Goal: Task Accomplishment & Management: Complete application form

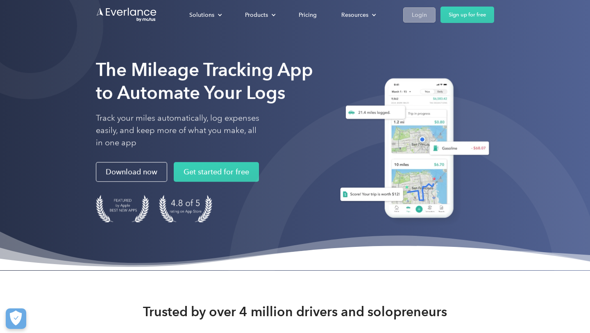
click at [424, 9] on link "Login" at bounding box center [419, 14] width 32 height 15
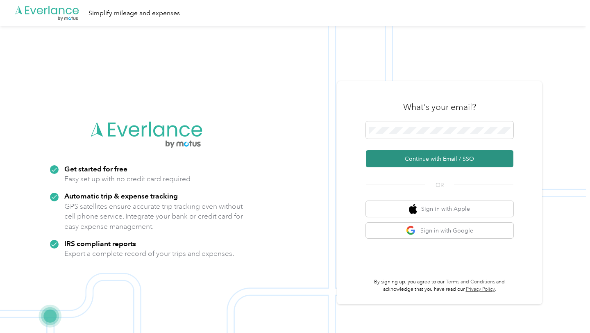
click at [456, 158] on button "Continue with Email / SSO" at bounding box center [440, 158] width 148 height 17
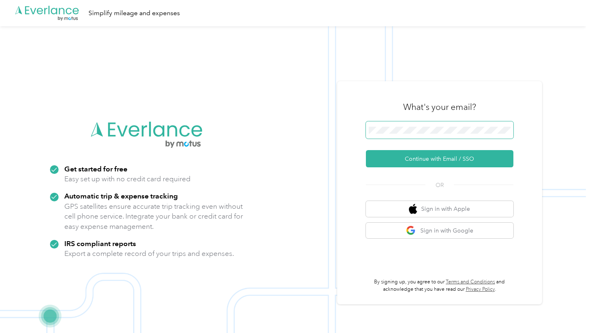
click at [416, 136] on span at bounding box center [440, 129] width 148 height 17
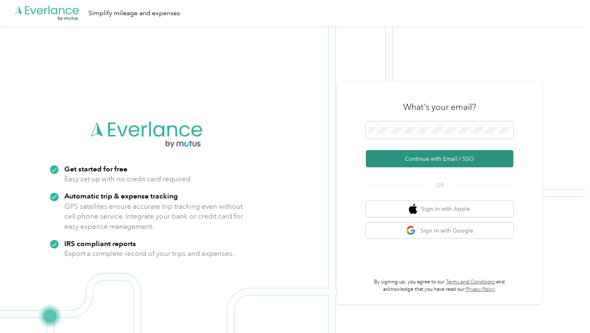
click at [422, 160] on button "Continue with Email / SSO" at bounding box center [440, 158] width 148 height 17
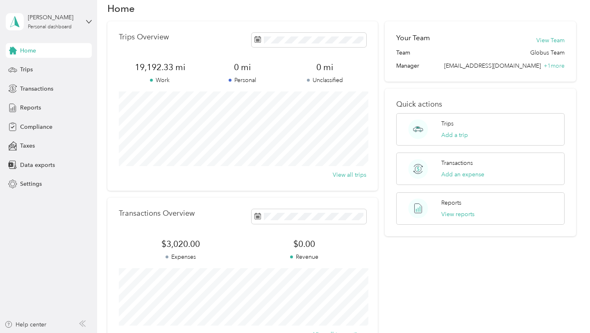
scroll to position [16, 0]
click at [42, 130] on span "Compliance" at bounding box center [36, 127] width 32 height 9
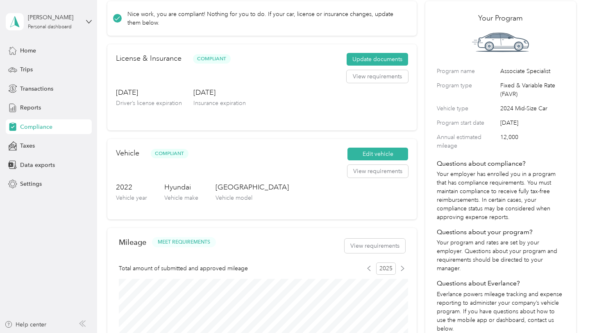
scroll to position [44, 0]
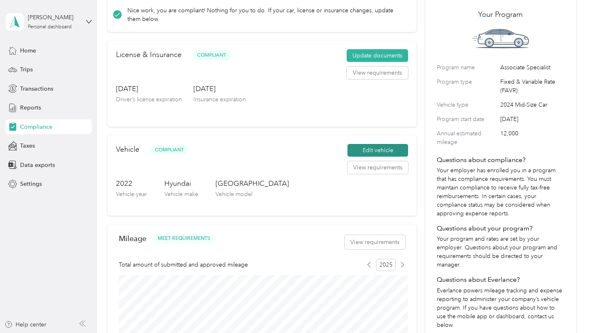
click at [380, 152] on button "Edit vehicle" at bounding box center [378, 150] width 61 height 13
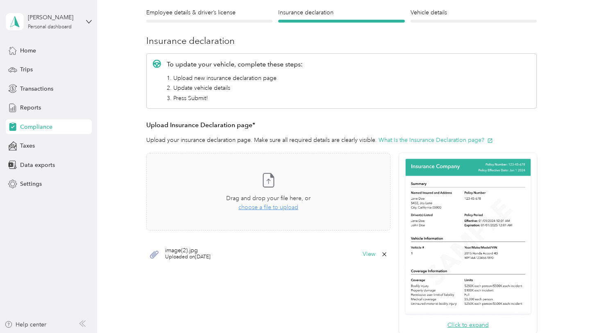
scroll to position [72, 0]
click at [387, 255] on icon at bounding box center [385, 254] width 4 height 4
click at [364, 261] on button "Yes" at bounding box center [368, 259] width 16 height 13
click at [285, 209] on span "choose a file to upload" at bounding box center [269, 207] width 60 height 7
click at [270, 209] on span "choose a file to upload" at bounding box center [269, 207] width 60 height 7
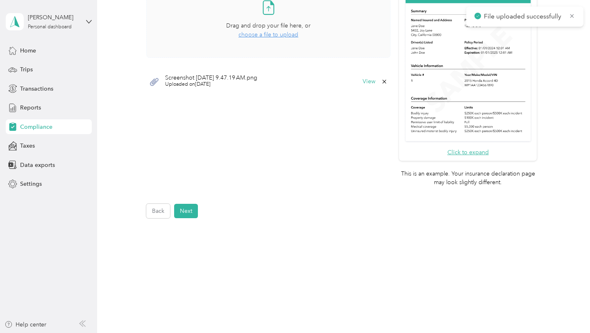
scroll to position [249, 0]
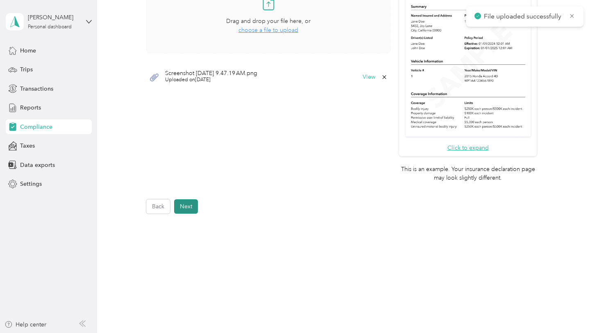
click at [187, 207] on button "Next" at bounding box center [186, 206] width 24 height 14
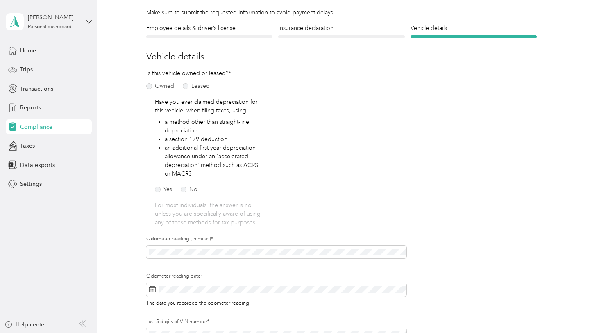
scroll to position [76, 0]
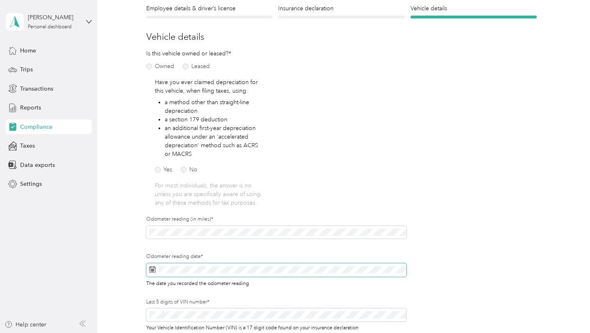
click at [154, 268] on icon at bounding box center [152, 269] width 7 height 7
click at [283, 197] on div "Is this vehicle owned or leased?* Owned Leased Have you ever claimed depreciati…" at bounding box center [276, 195] width 261 height 293
click at [153, 269] on icon at bounding box center [152, 269] width 7 height 7
click at [187, 273] on span at bounding box center [276, 270] width 261 height 14
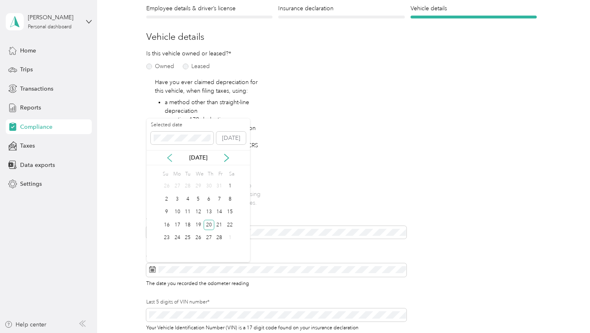
click at [170, 154] on icon at bounding box center [170, 158] width 8 height 8
click at [228, 160] on icon at bounding box center [227, 158] width 8 height 8
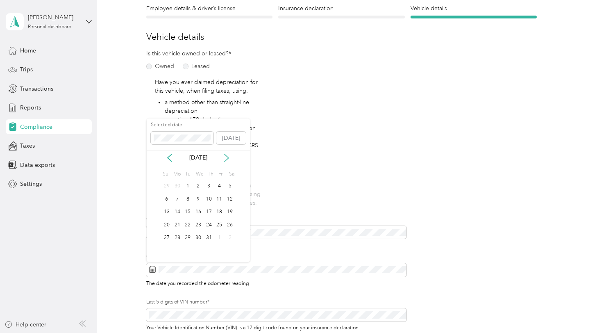
click at [228, 160] on icon at bounding box center [227, 158] width 8 height 8
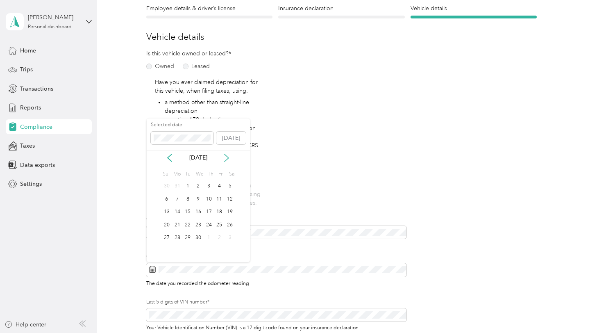
click at [228, 160] on icon at bounding box center [227, 158] width 8 height 8
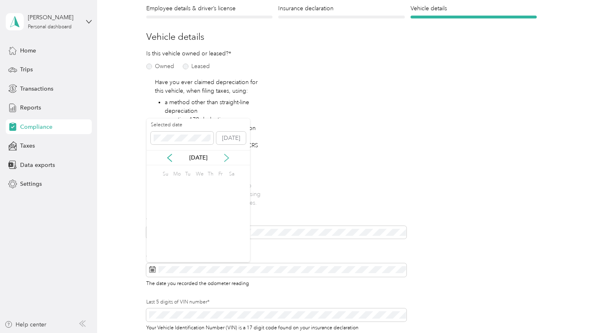
click at [228, 160] on icon at bounding box center [227, 158] width 8 height 8
click at [168, 157] on icon at bounding box center [170, 158] width 8 height 8
click at [228, 189] on div "6" at bounding box center [230, 186] width 11 height 10
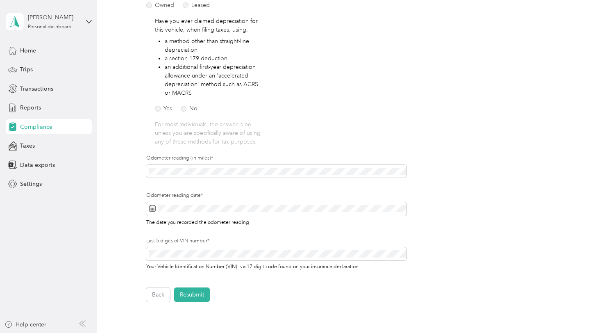
scroll to position [137, 0]
click at [296, 286] on form "Employee details & driver’s license License Insurance declaration Insurance Veh…" at bounding box center [341, 122] width 391 height 359
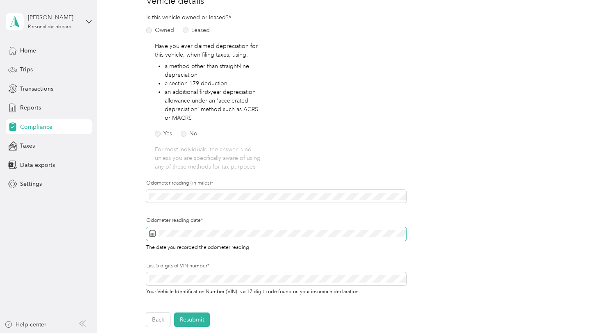
scroll to position [225, 0]
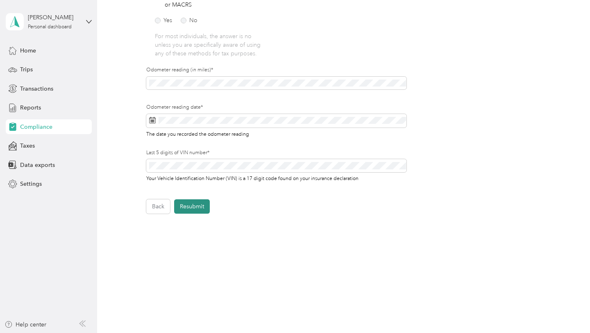
click at [199, 205] on button "Resubmit" at bounding box center [192, 206] width 36 height 14
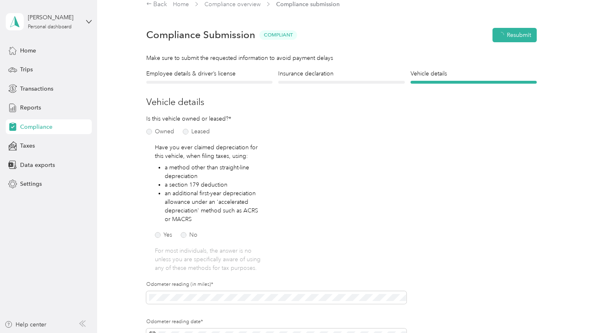
scroll to position [10, 0]
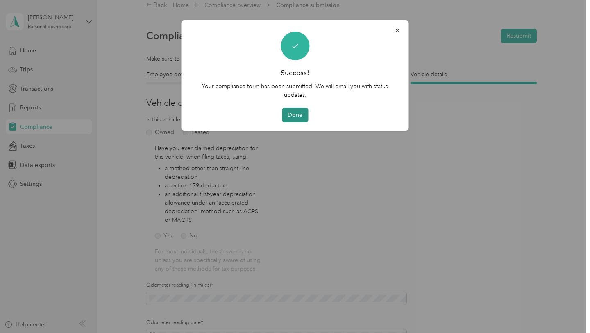
click at [297, 115] on button "Done" at bounding box center [295, 115] width 26 height 14
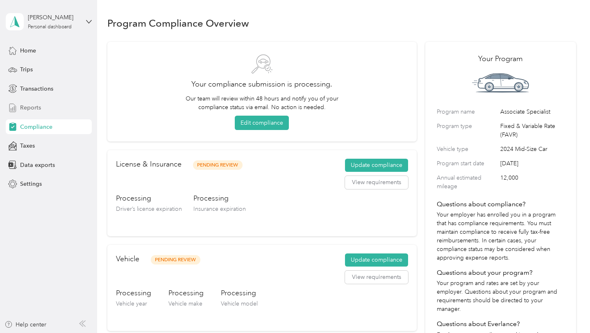
click at [71, 112] on div "Reports" at bounding box center [49, 107] width 86 height 15
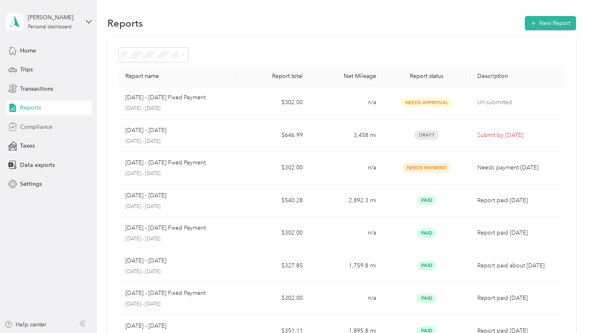
click at [43, 125] on span "Compliance" at bounding box center [36, 127] width 32 height 9
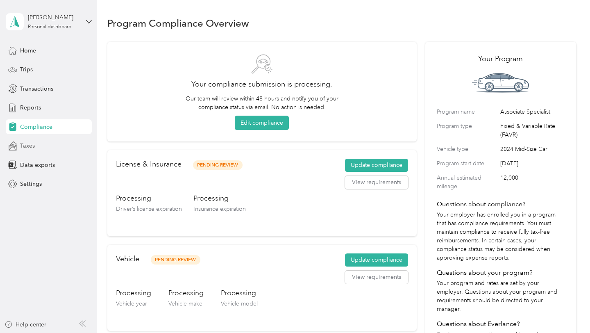
click at [50, 149] on div "Taxes" at bounding box center [49, 146] width 86 height 15
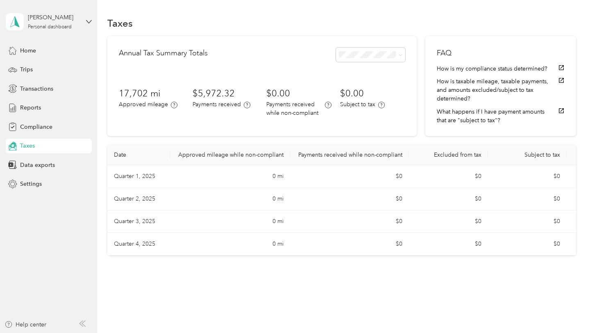
scroll to position [7, 0]
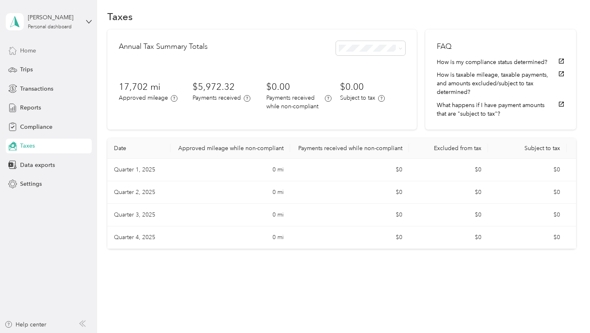
click at [50, 48] on div "Home" at bounding box center [49, 50] width 86 height 15
